Goal: Check status: Check status

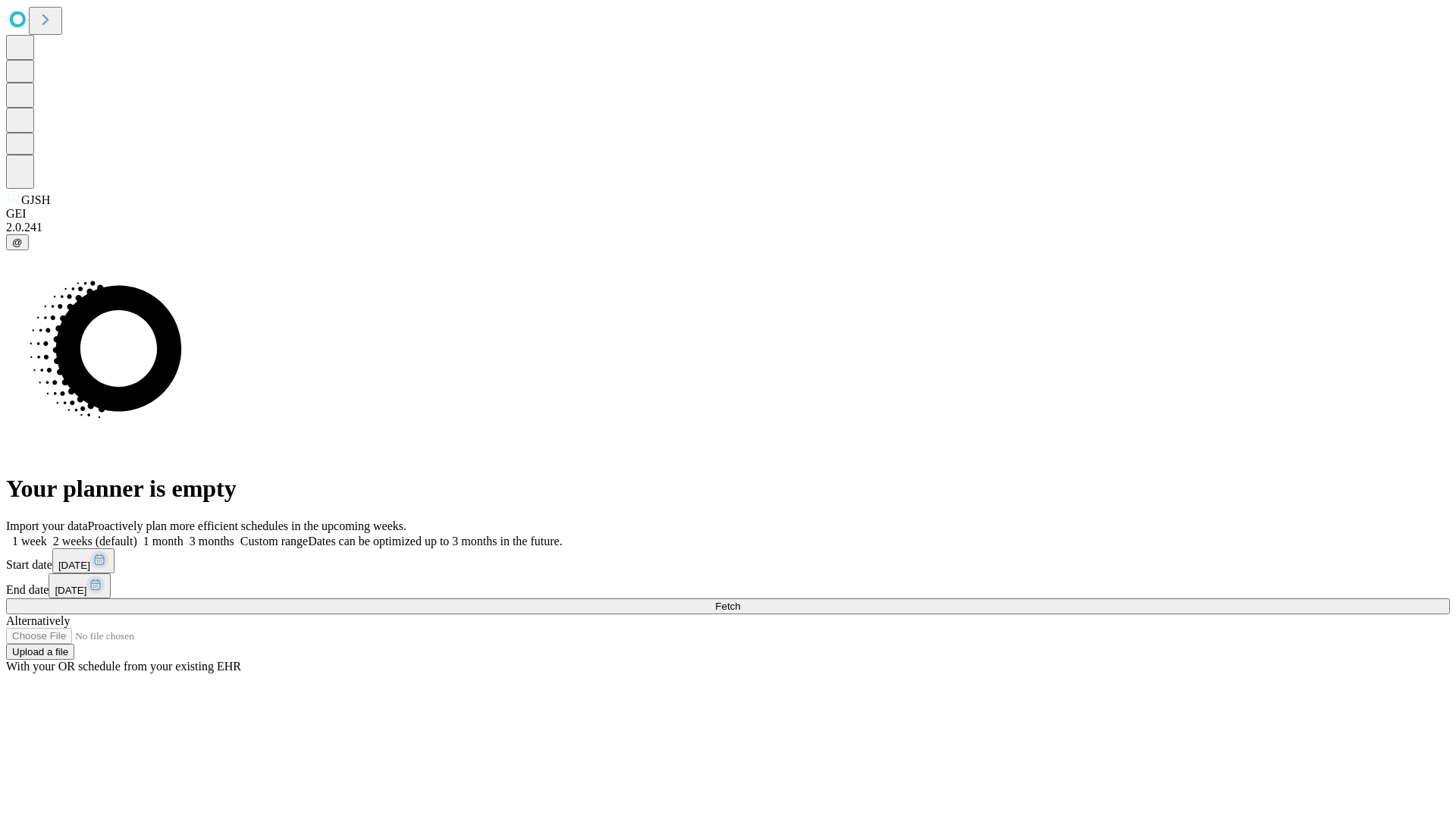
click at [740, 600] on span "Fetch" at bounding box center [728, 606] width 25 height 11
